Goal: Information Seeking & Learning: Learn about a topic

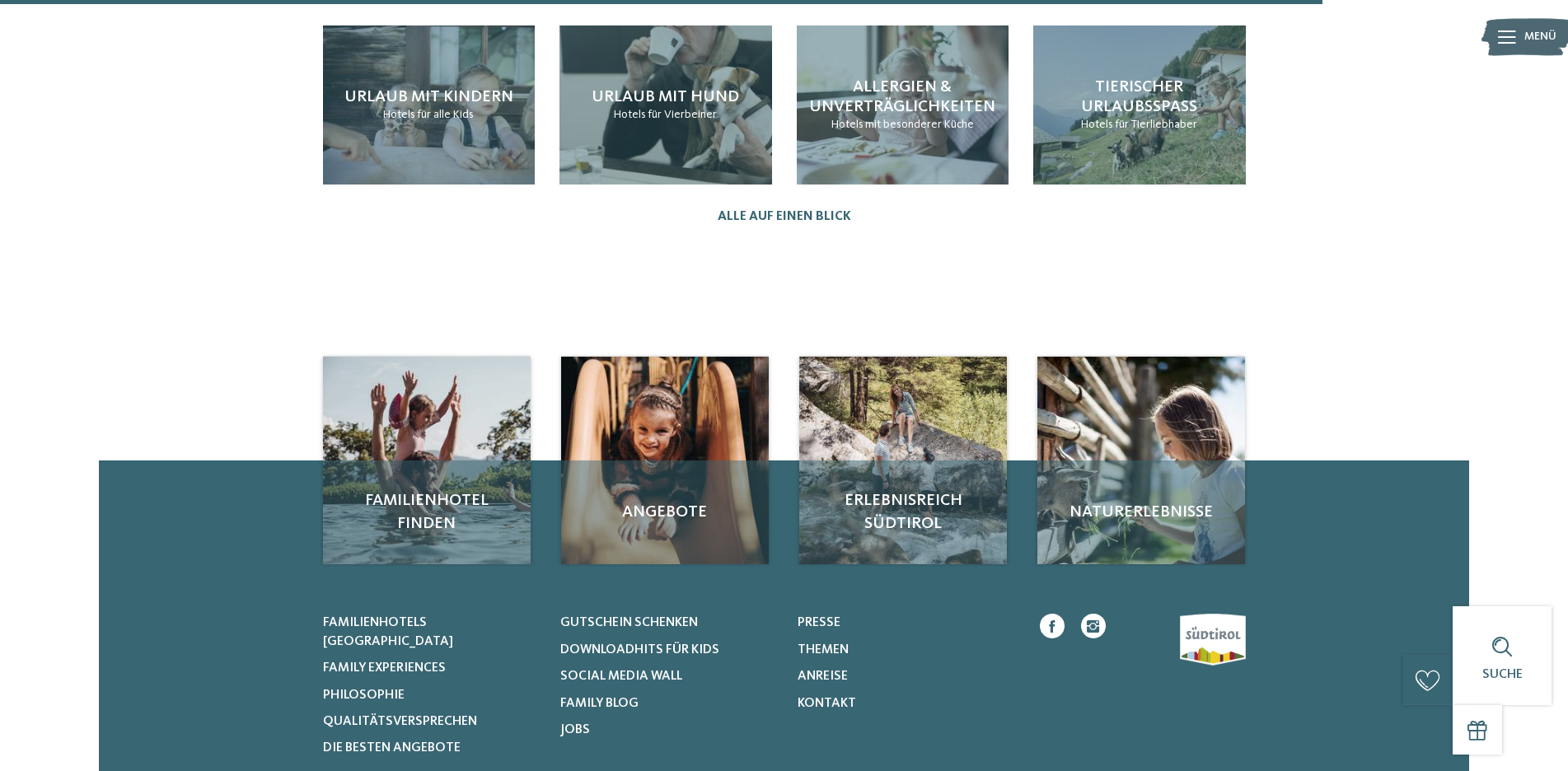
scroll to position [1812, 0]
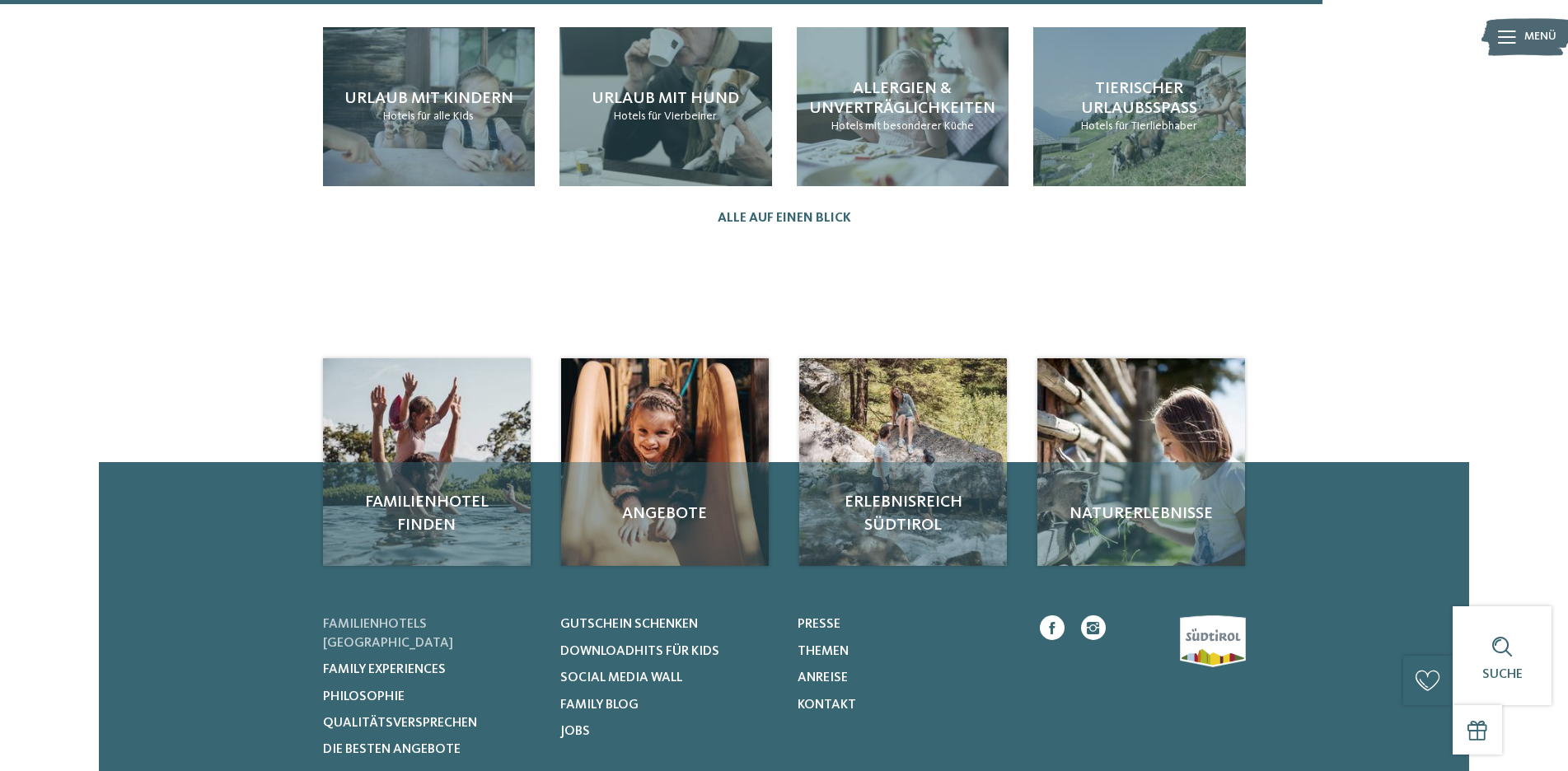
click at [433, 618] on span "Familienhotels [GEOGRAPHIC_DATA]" at bounding box center [387, 633] width 130 height 31
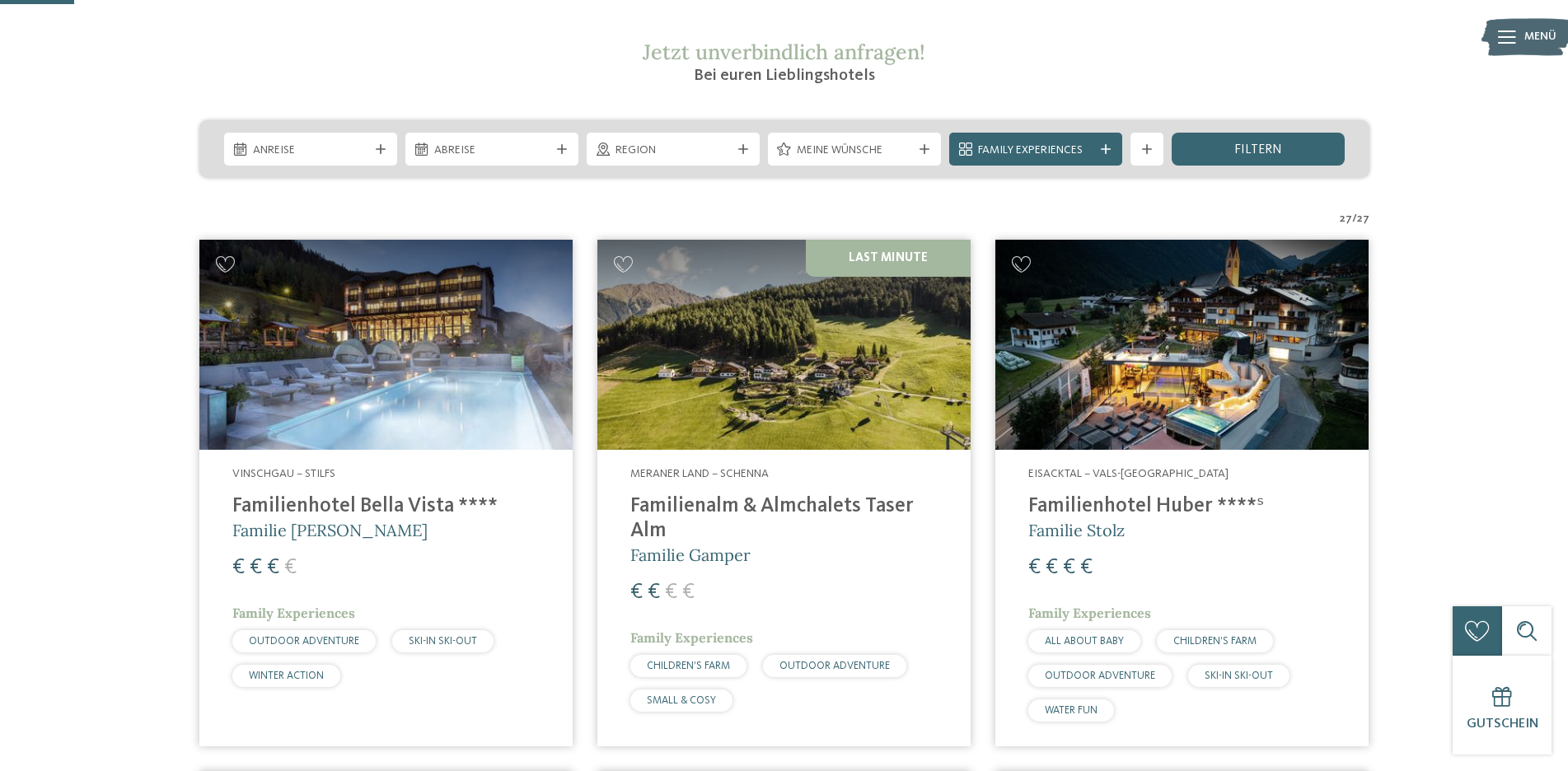
scroll to position [336, 0]
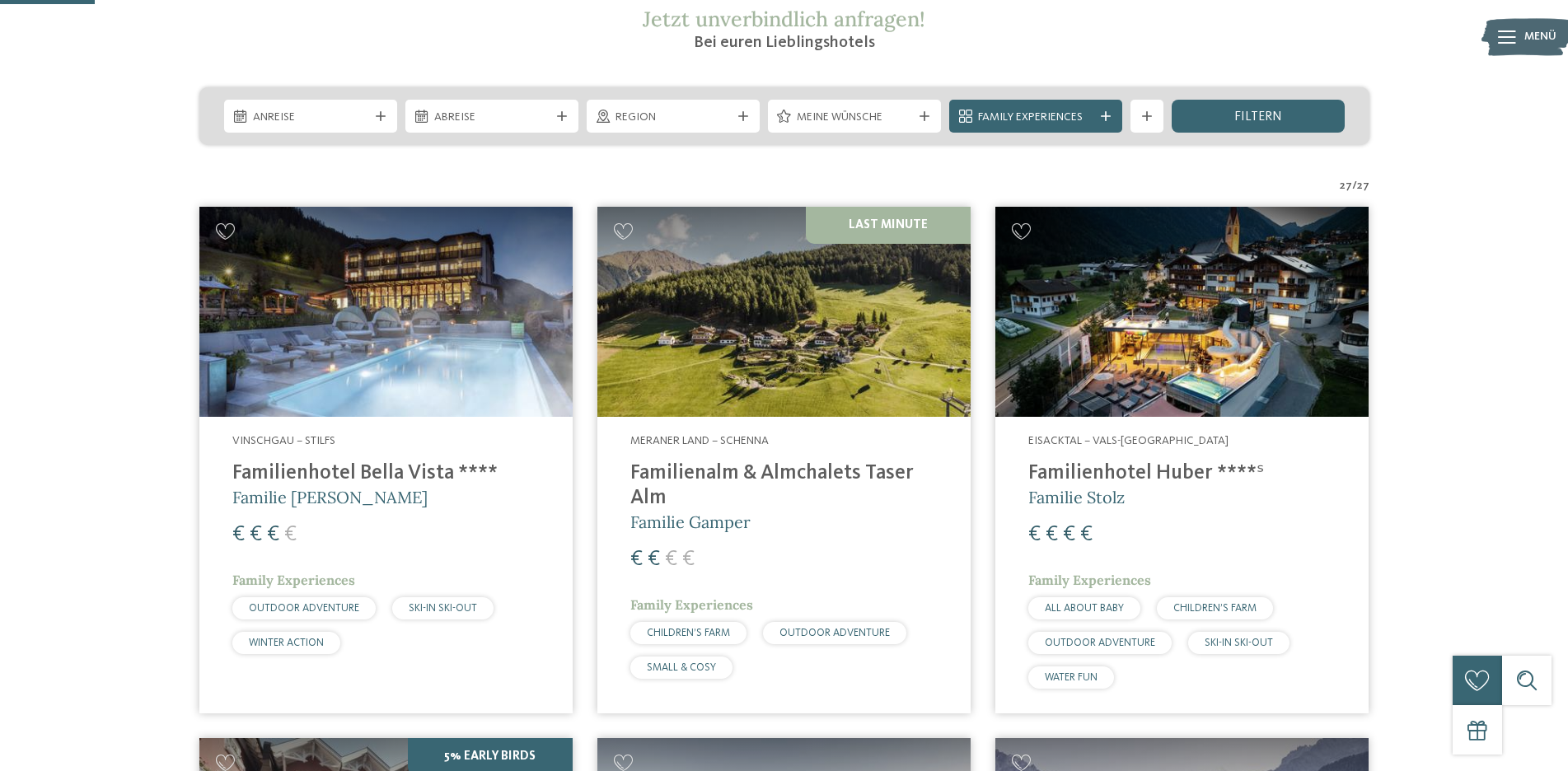
click at [737, 345] on img at bounding box center [784, 312] width 373 height 210
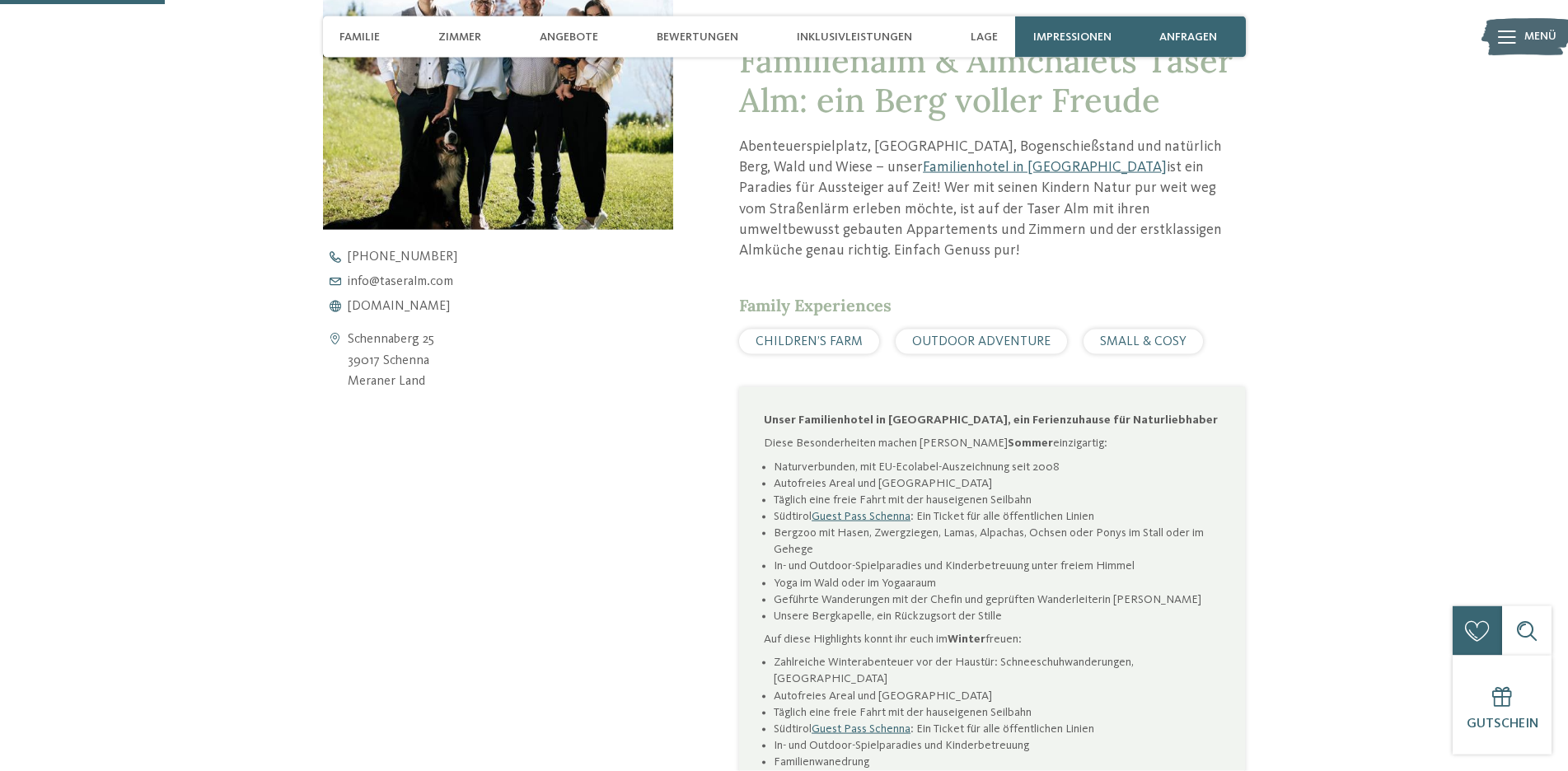
scroll to position [672, 0]
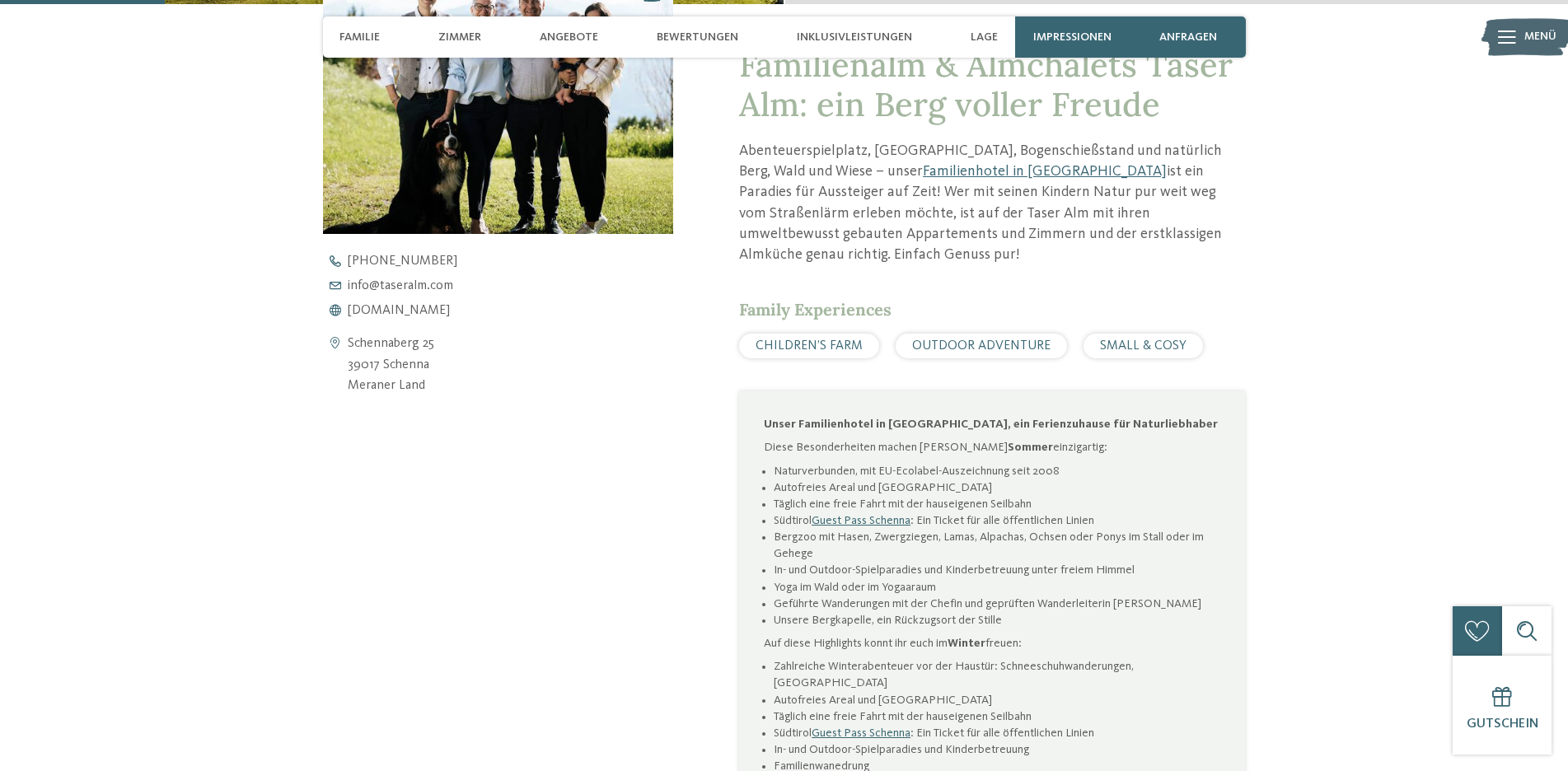
click at [1522, 24] on img at bounding box center [1527, 37] width 91 height 46
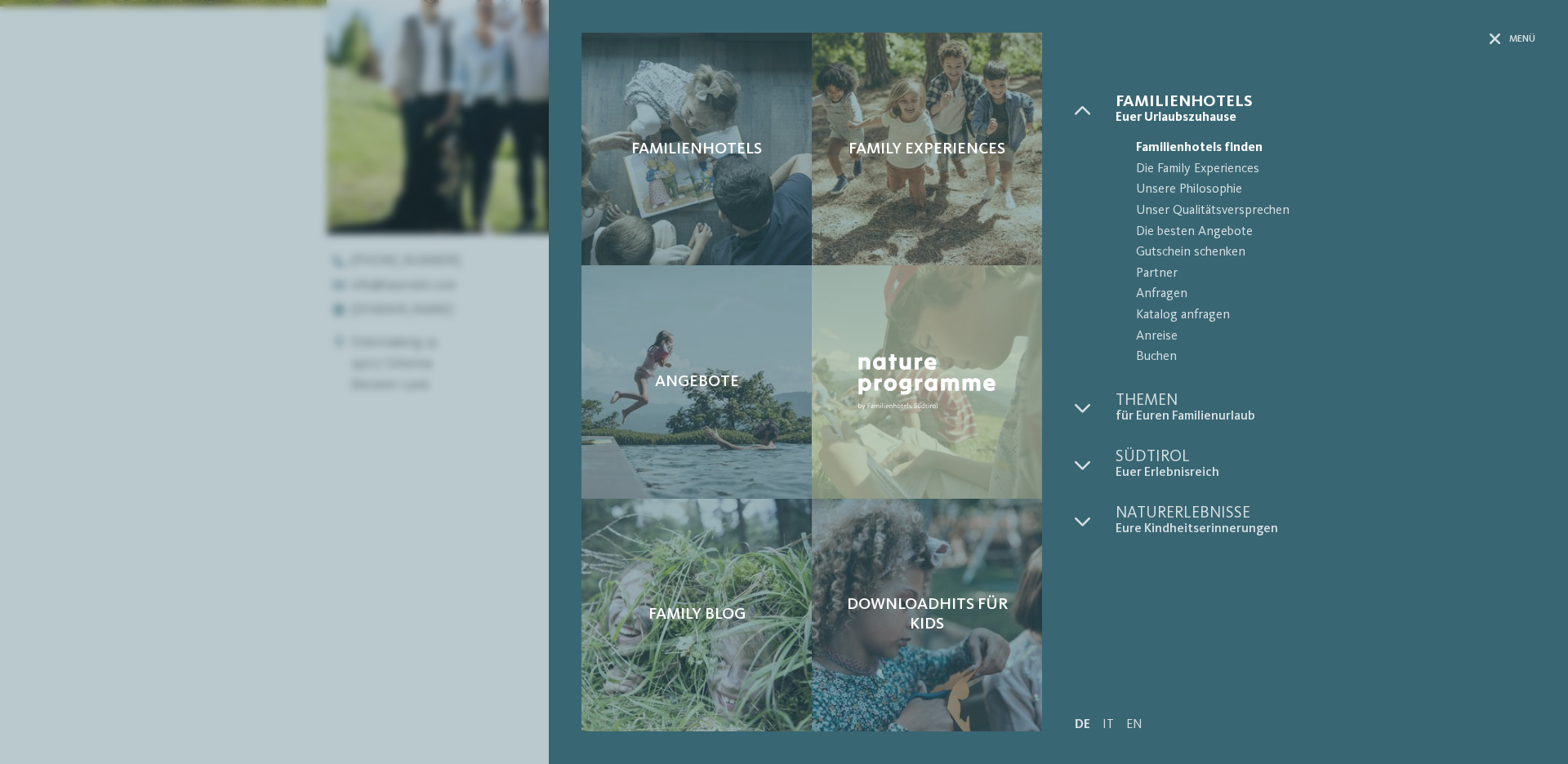
click at [254, 397] on div "Familienhotels Family Experiences Angebote" at bounding box center [784, 382] width 1568 height 764
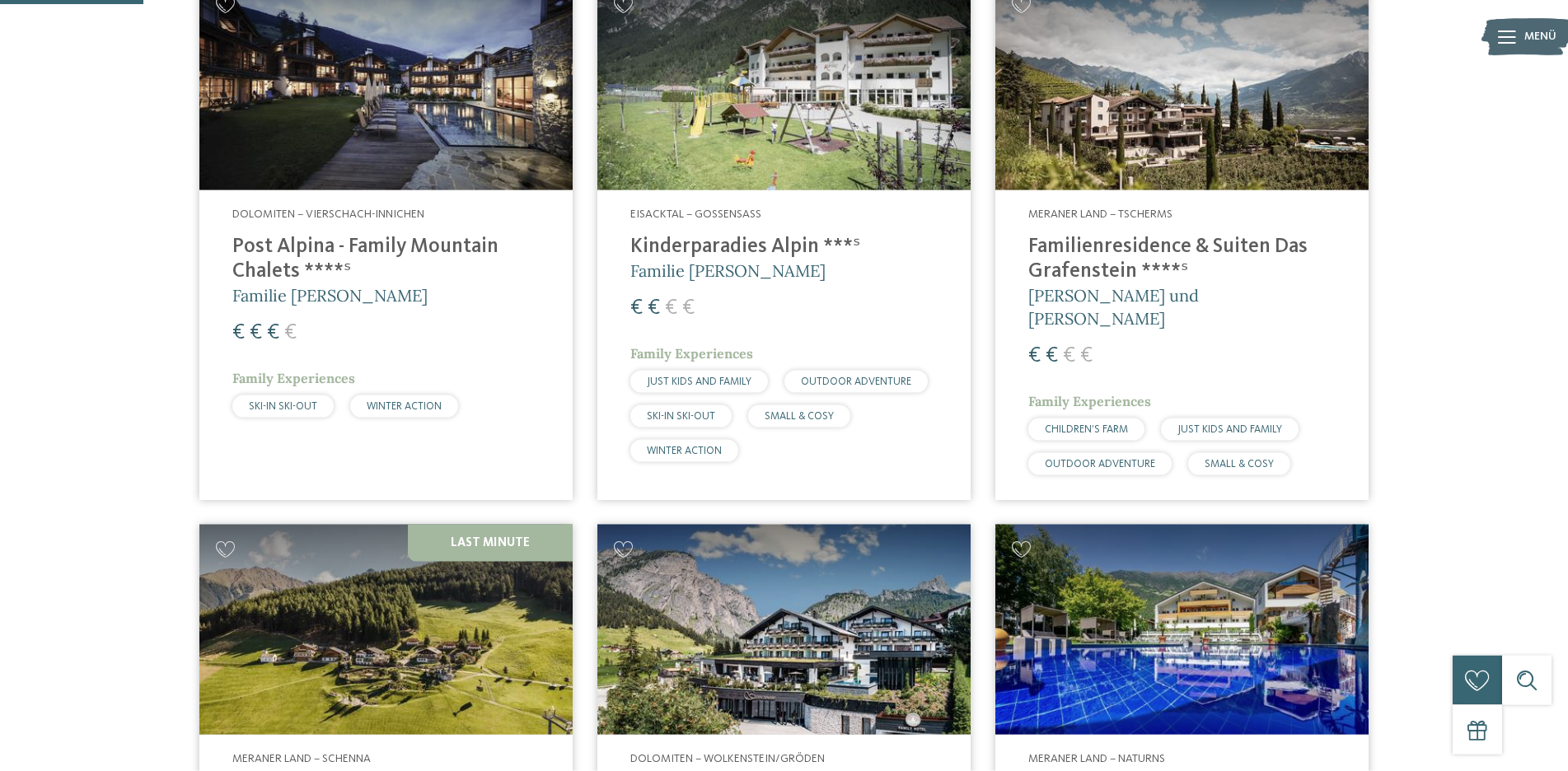
scroll to position [841, 0]
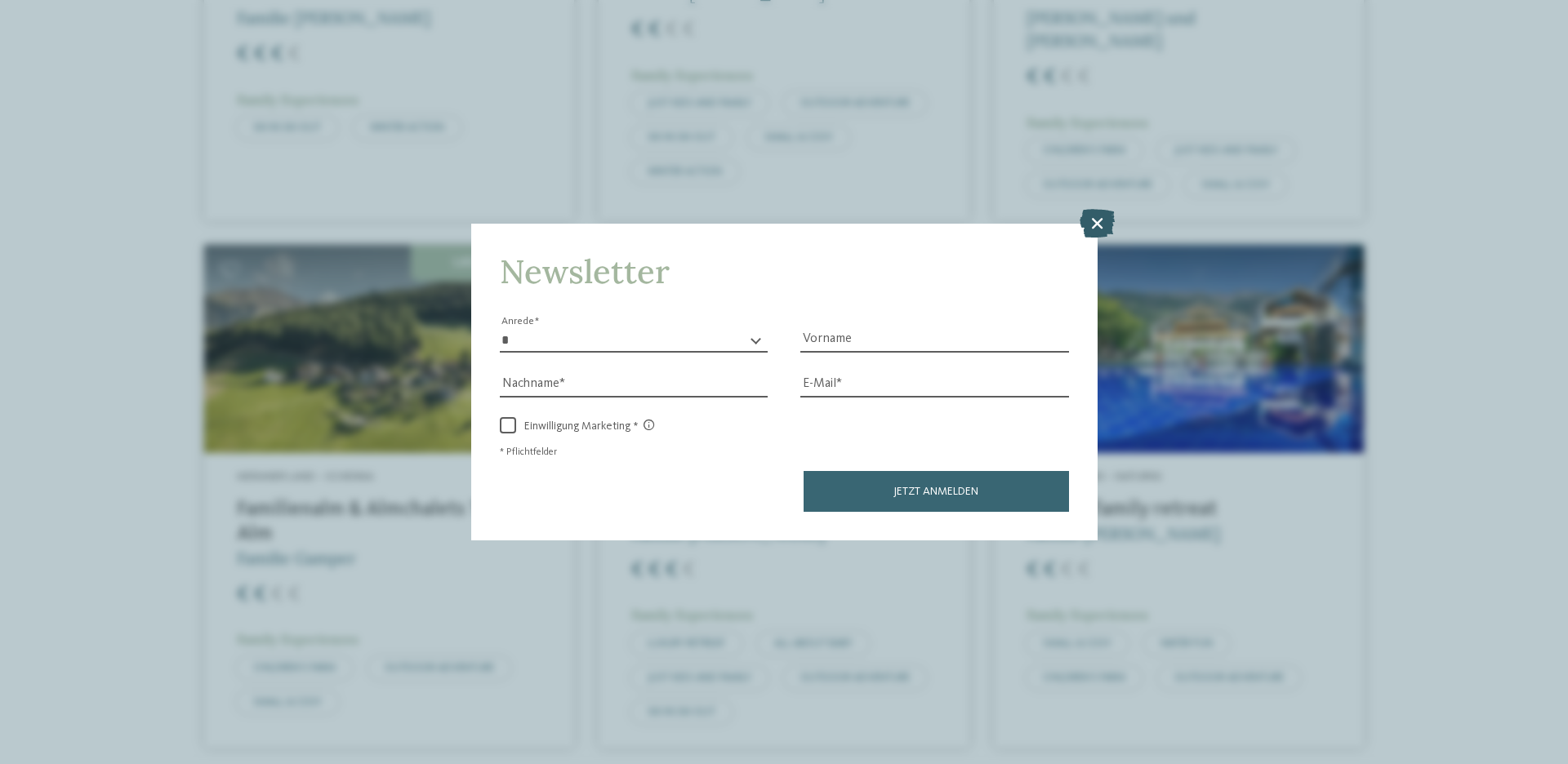
click at [1095, 222] on icon at bounding box center [1098, 223] width 36 height 29
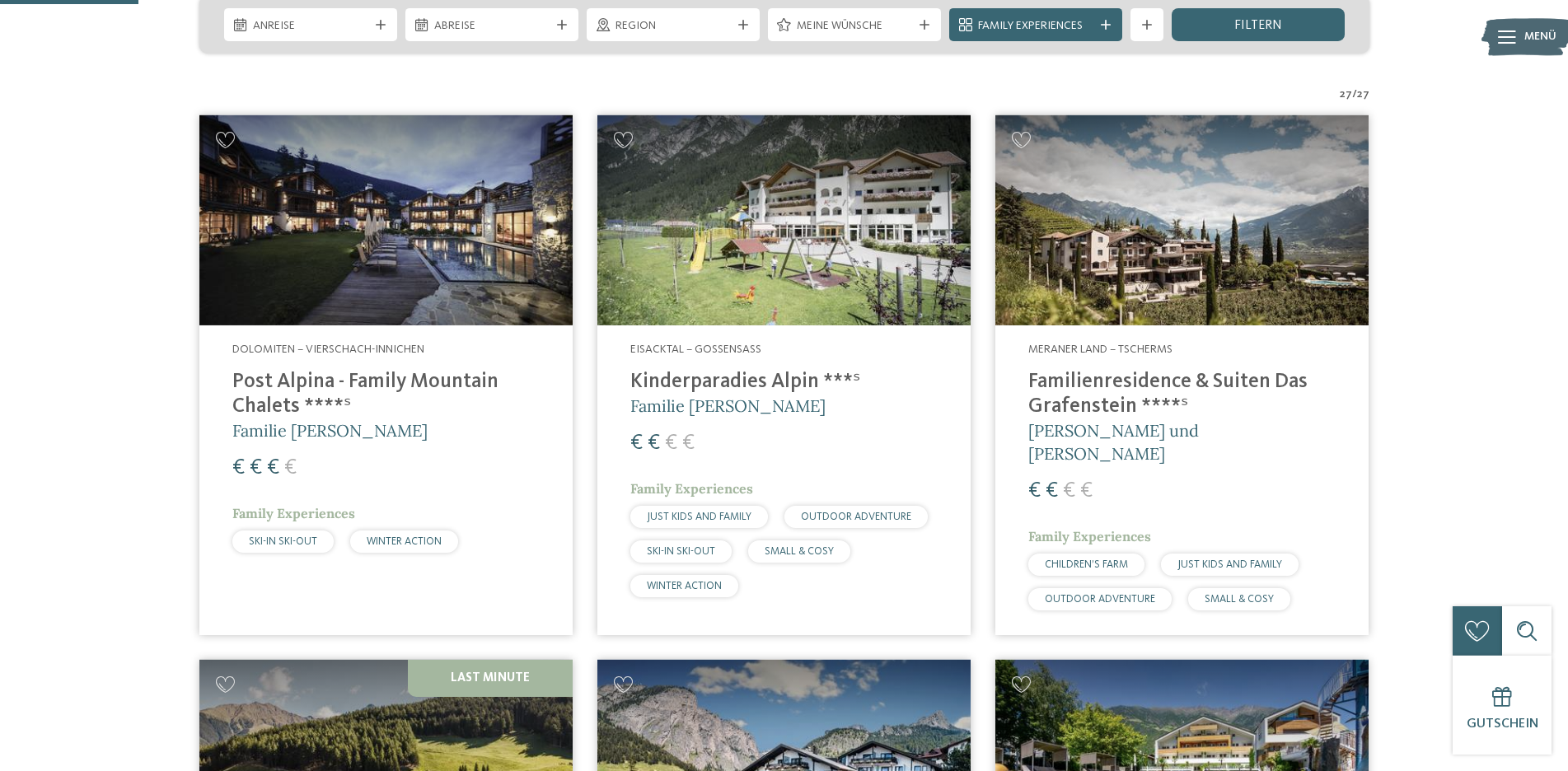
scroll to position [420, 0]
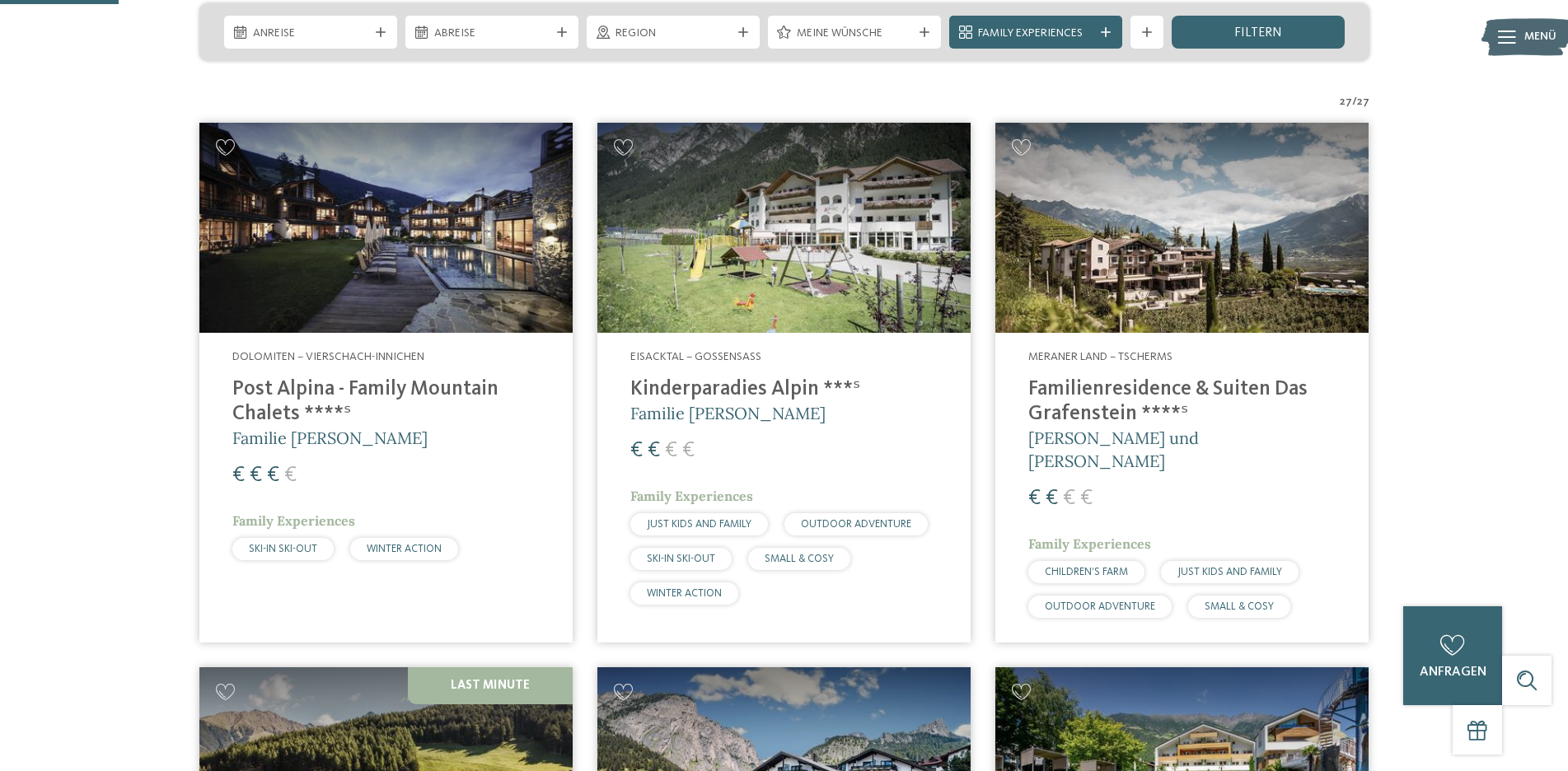
click at [783, 271] on img at bounding box center [784, 228] width 373 height 210
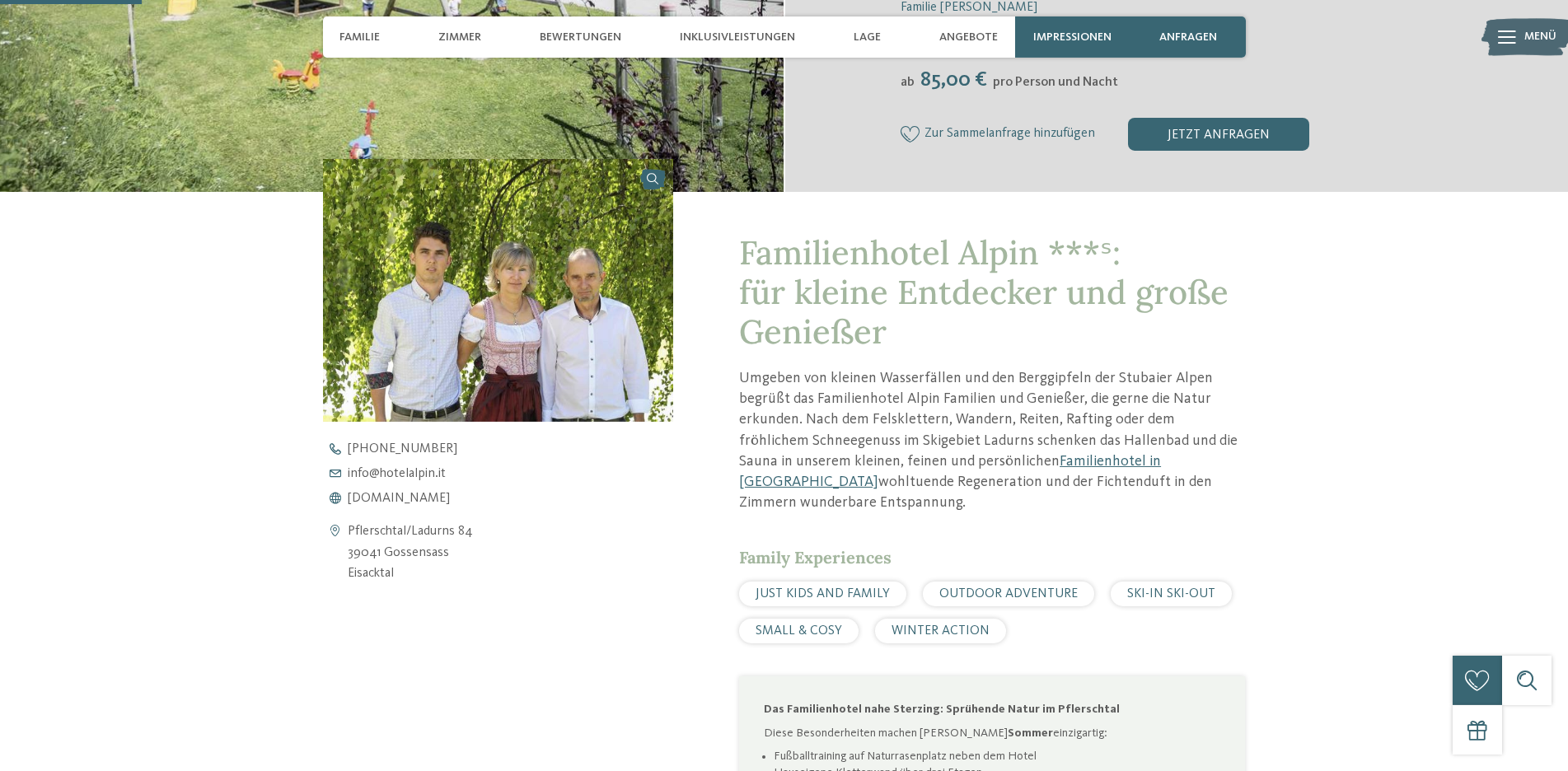
scroll to position [505, 0]
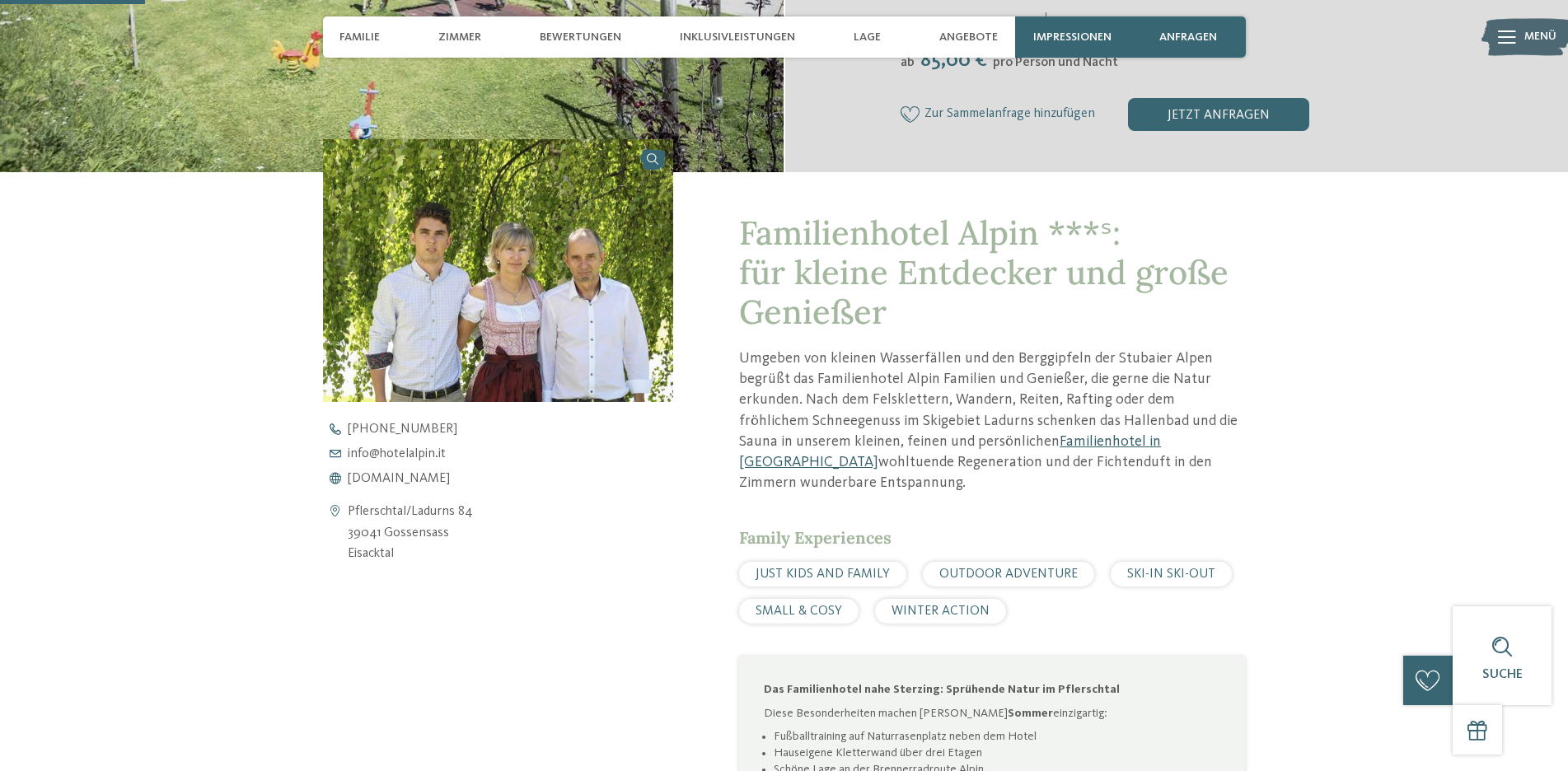
click at [1019, 440] on link "Familienhotel in Gossensass" at bounding box center [950, 451] width 422 height 36
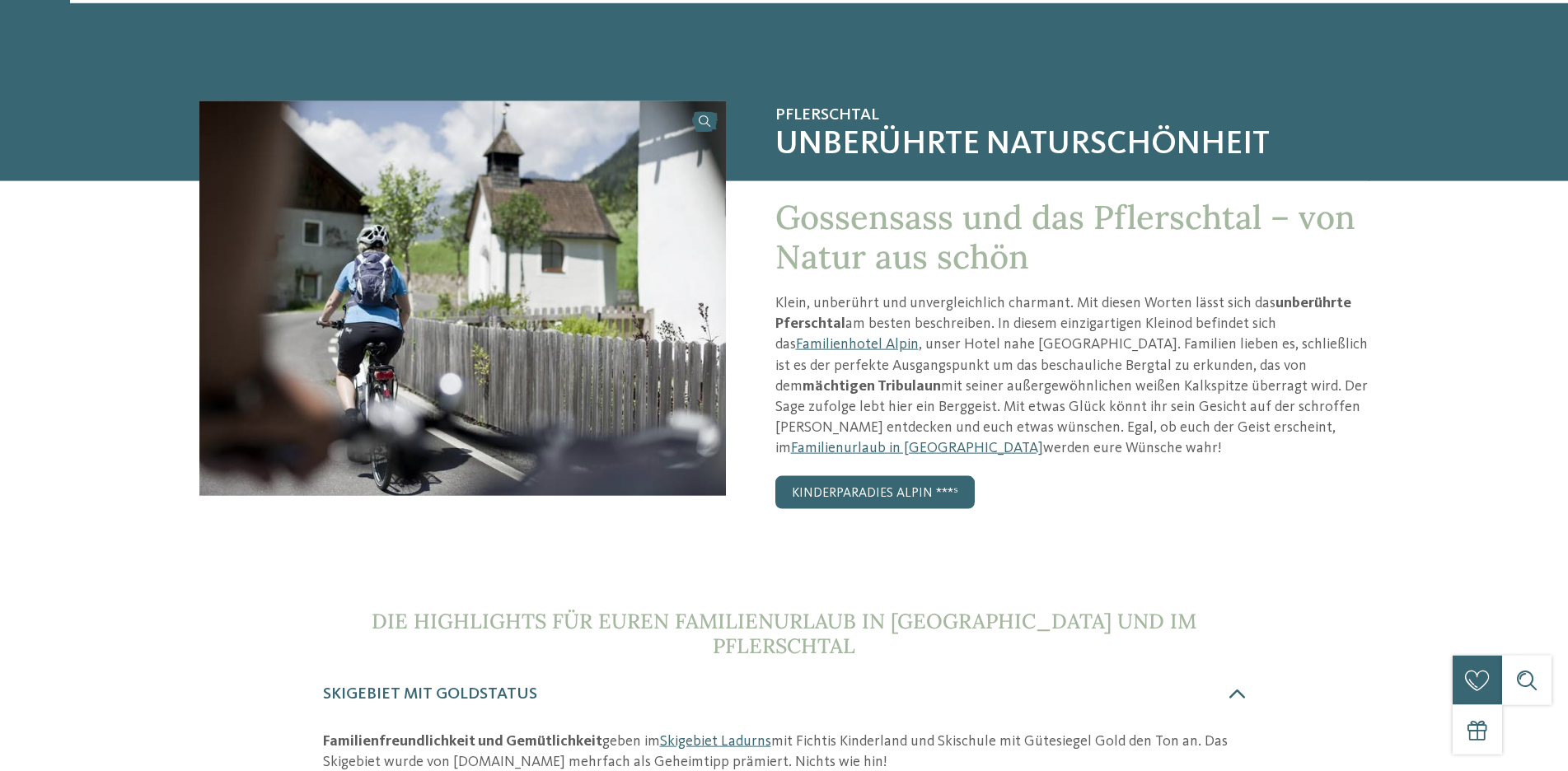
scroll to position [84, 0]
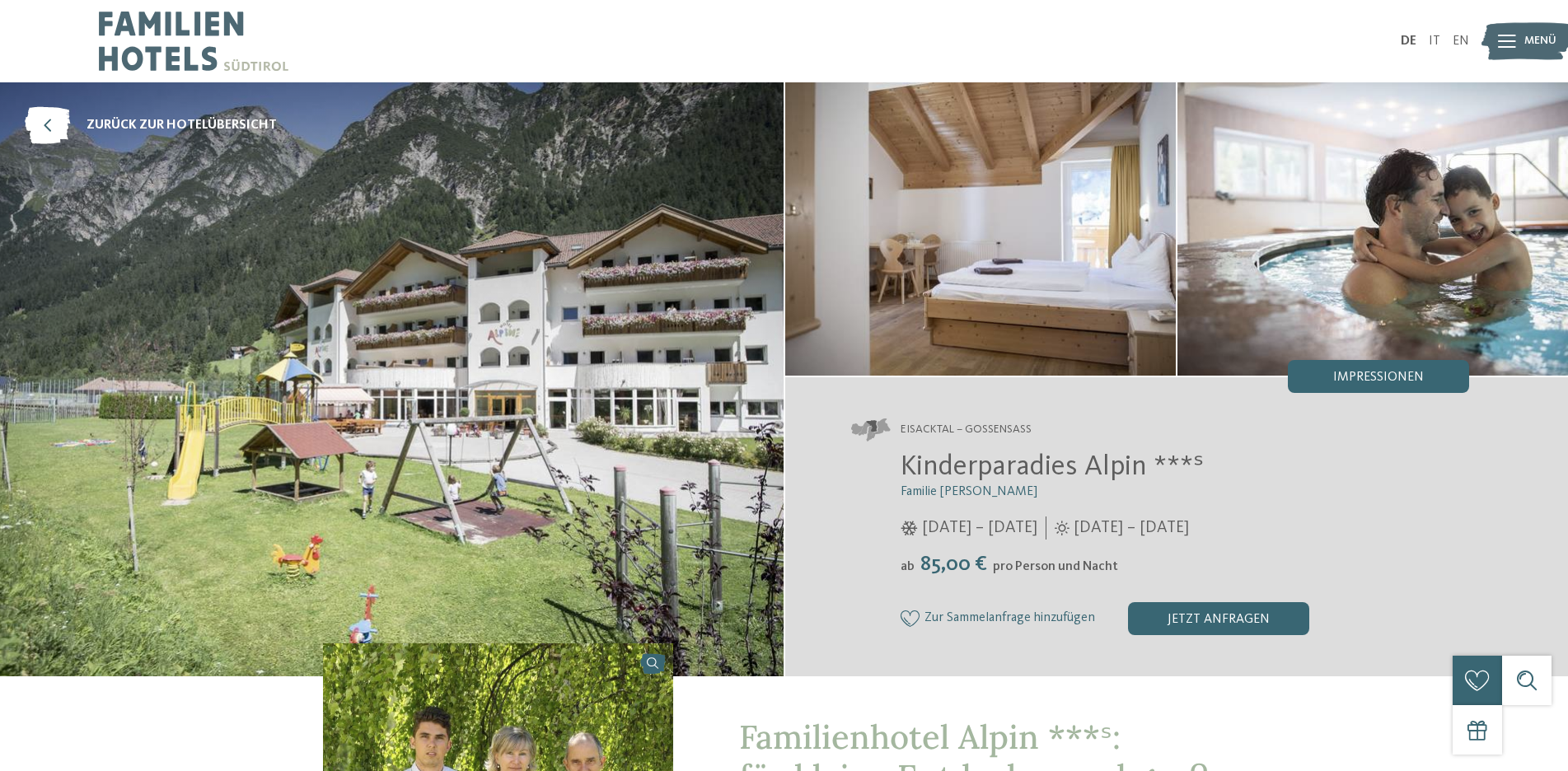
scroll to position [84, 0]
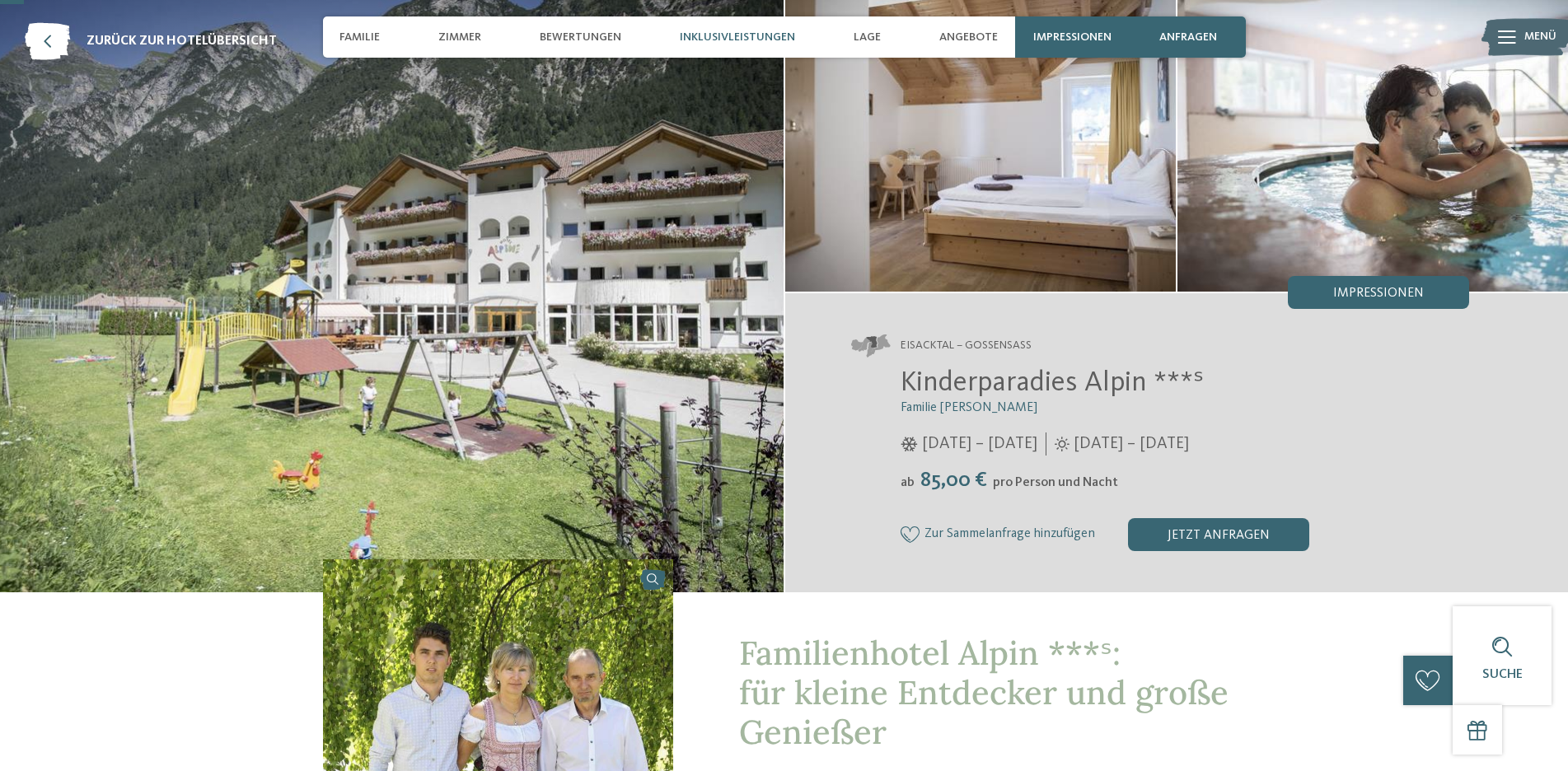
click at [727, 37] on span "Inklusivleistungen" at bounding box center [737, 37] width 115 height 14
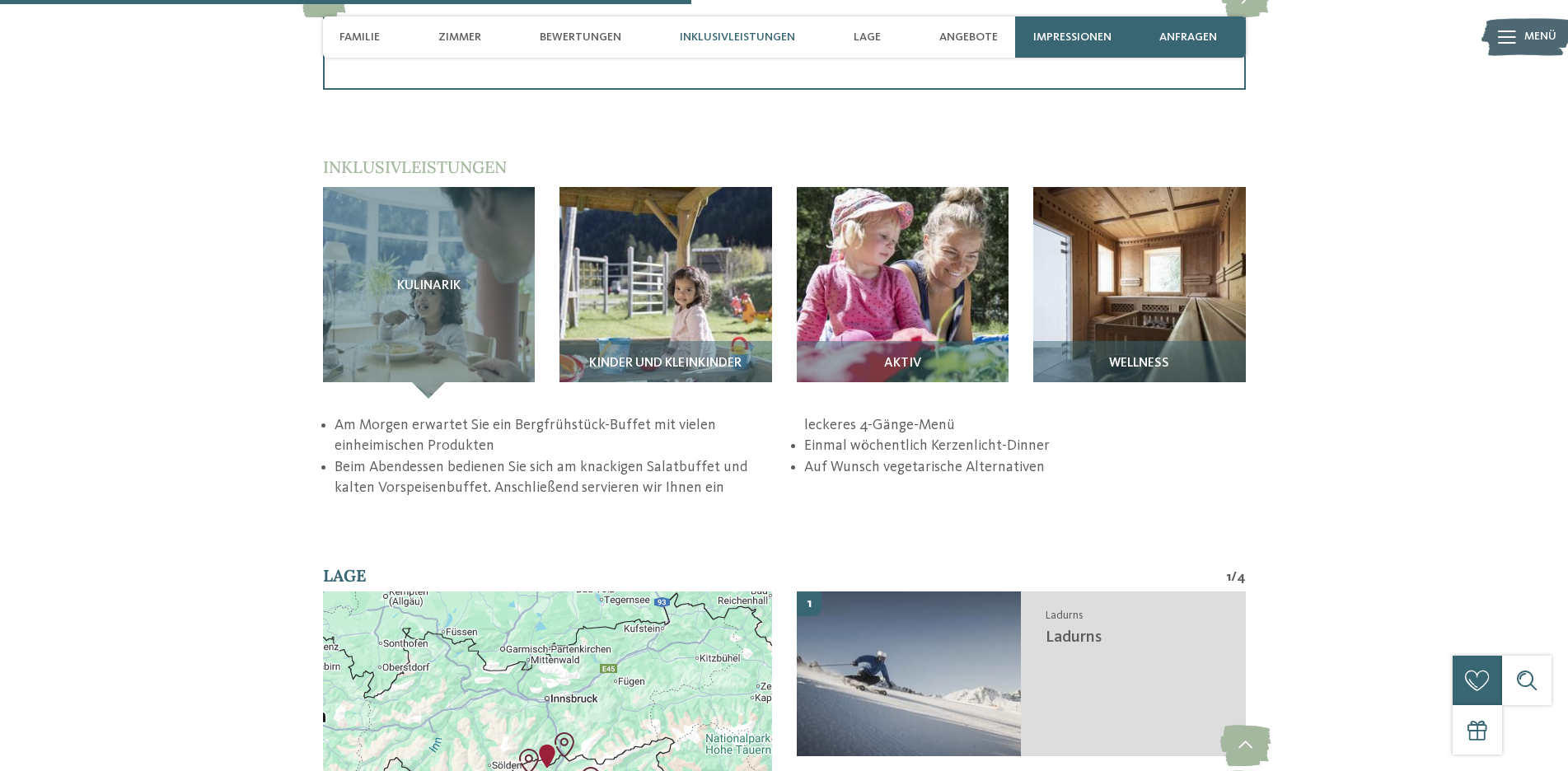
scroll to position [2412, 0]
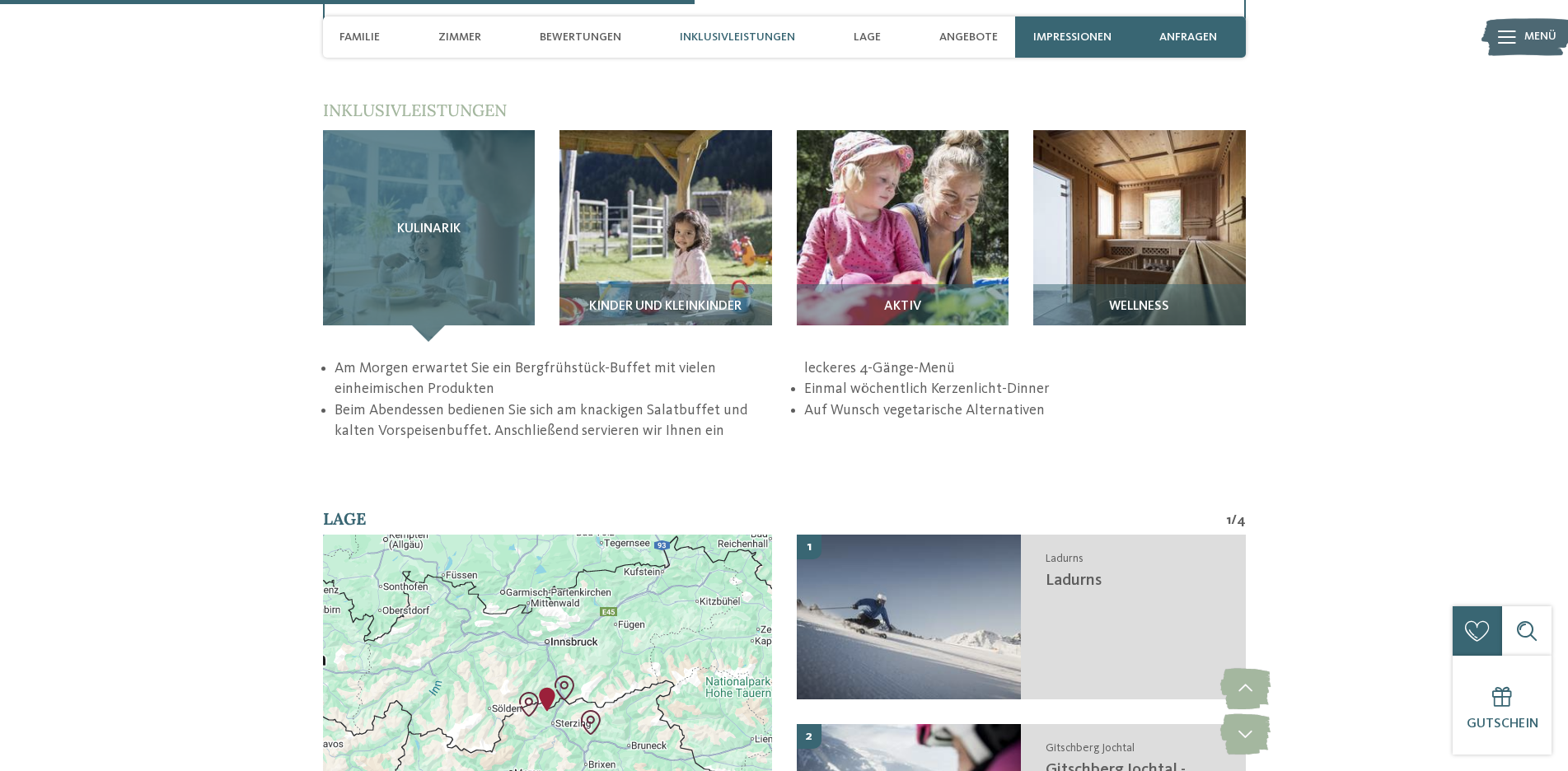
click at [429, 259] on div "Kulinarik" at bounding box center [428, 235] width 212 height 212
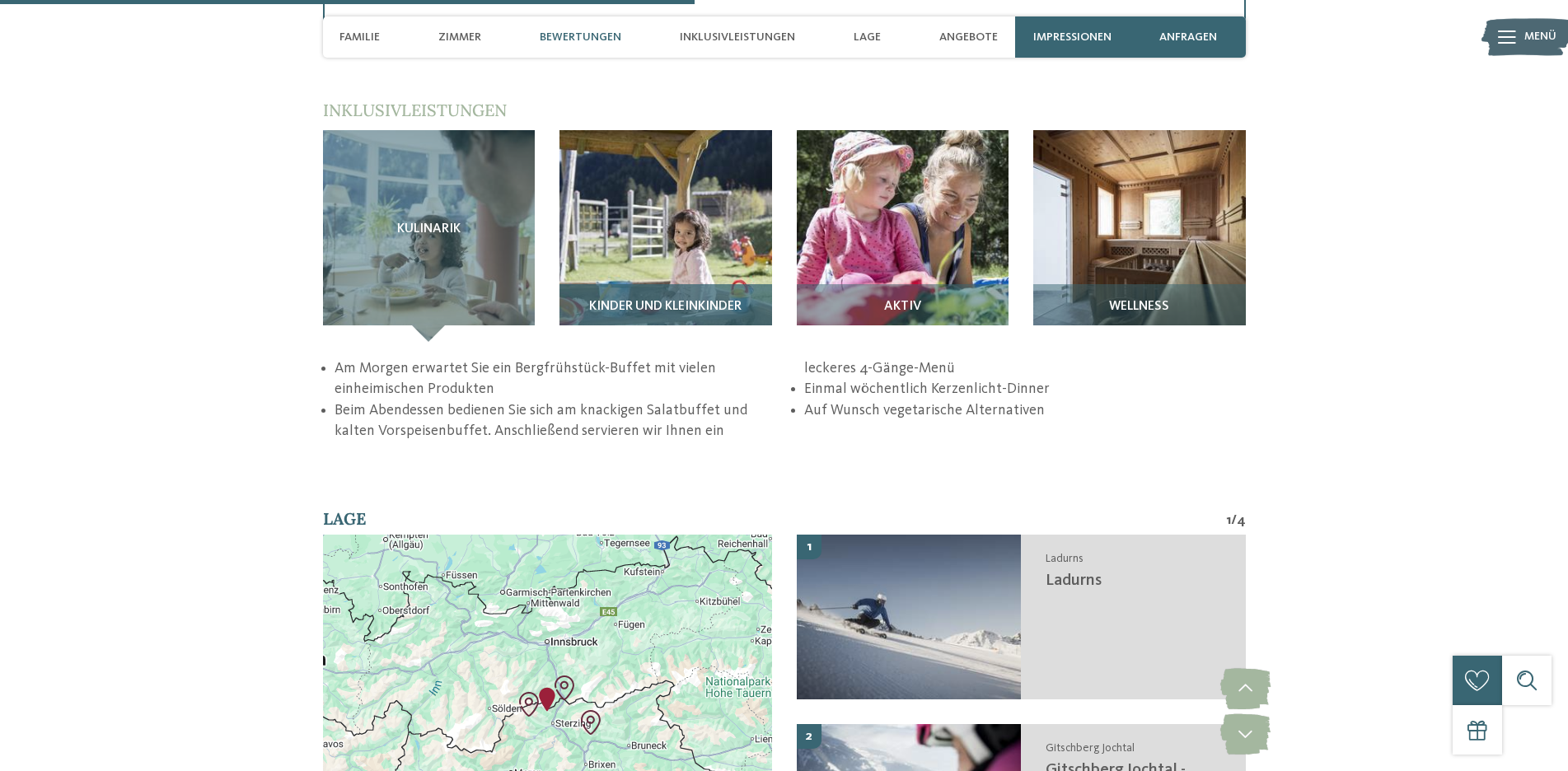
click at [637, 234] on img at bounding box center [665, 235] width 212 height 212
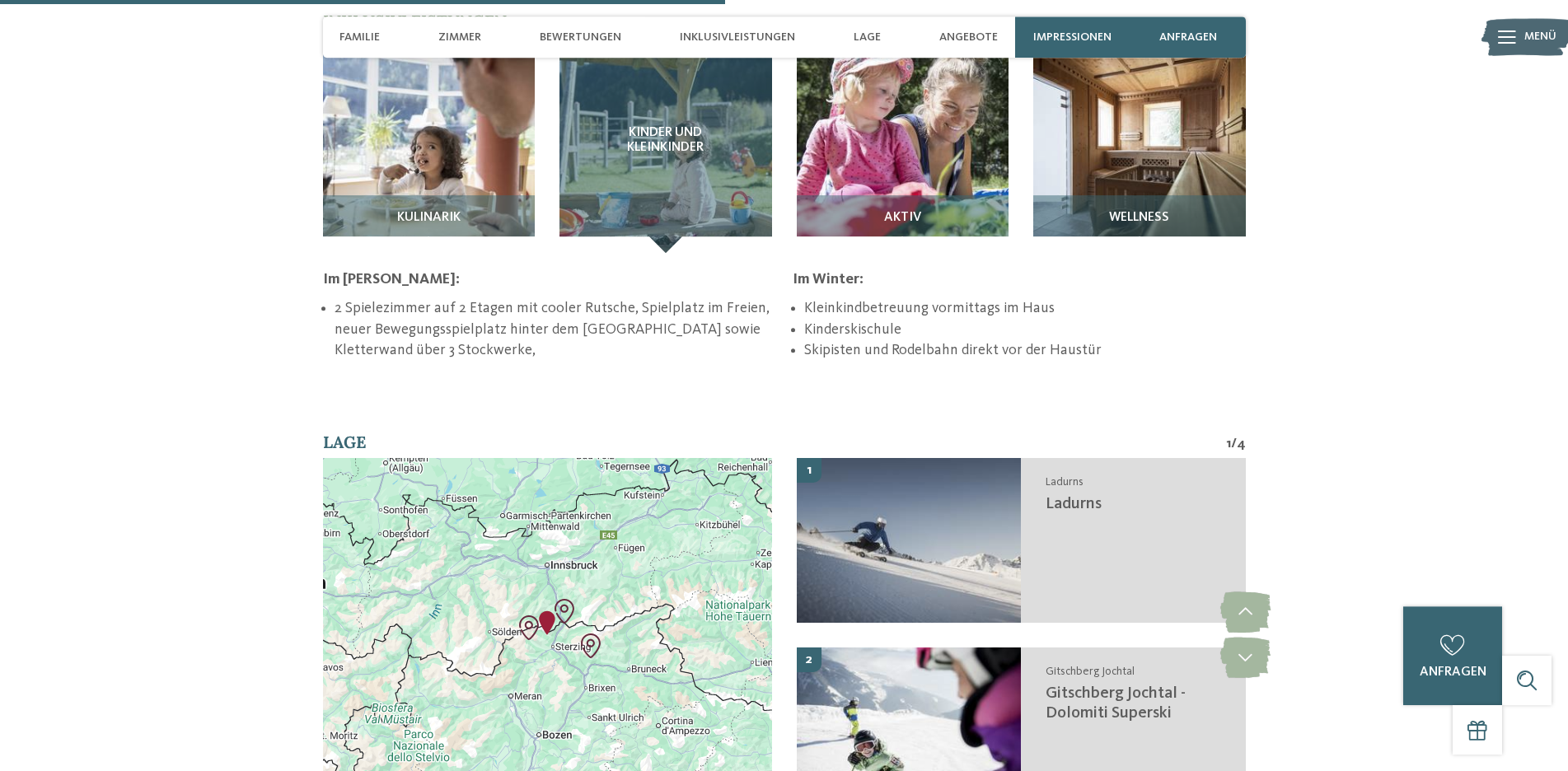
scroll to position [2496, 0]
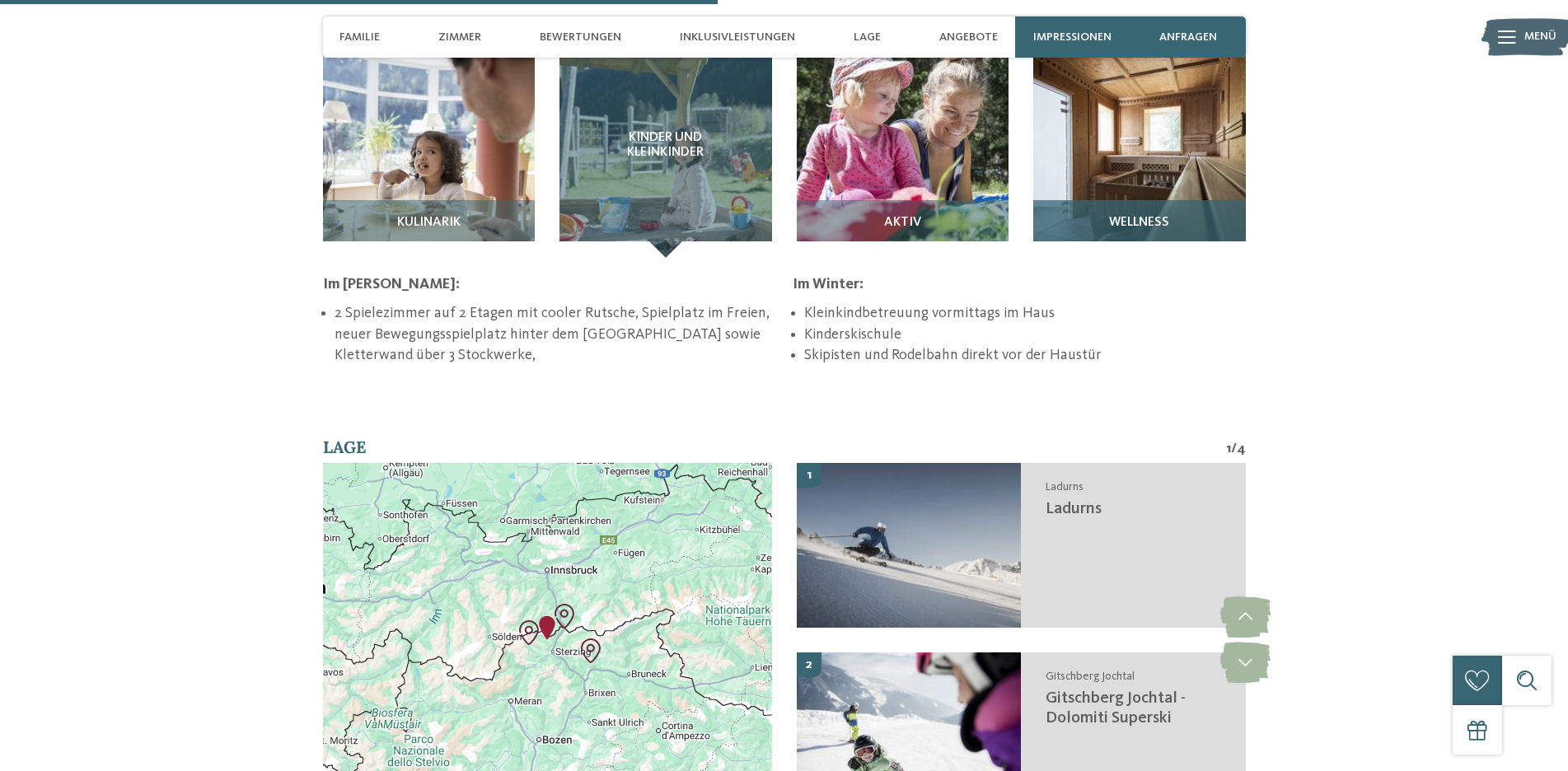
click at [1151, 163] on img at bounding box center [1139, 152] width 212 height 212
